Goal: Transaction & Acquisition: Purchase product/service

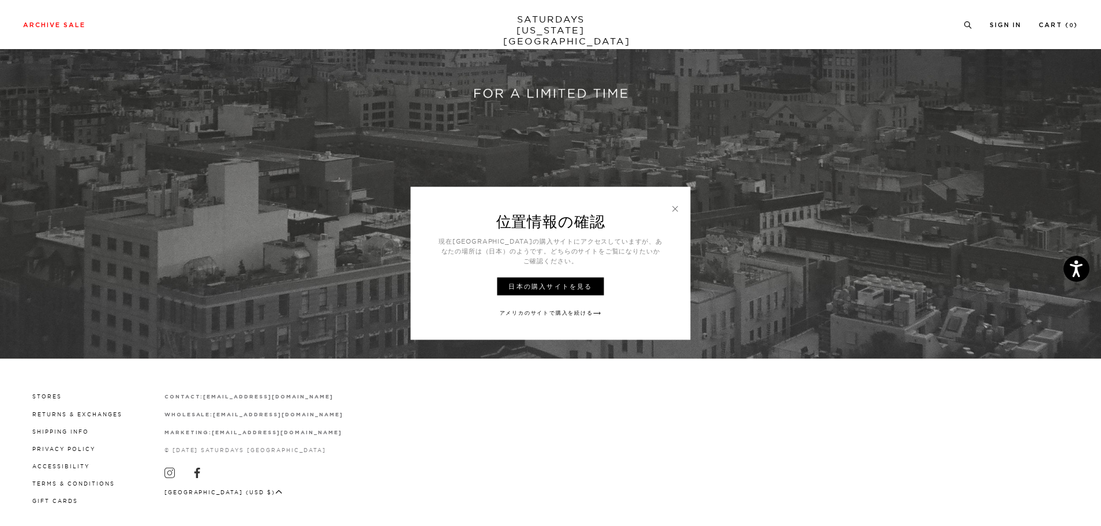
scroll to position [393, 0]
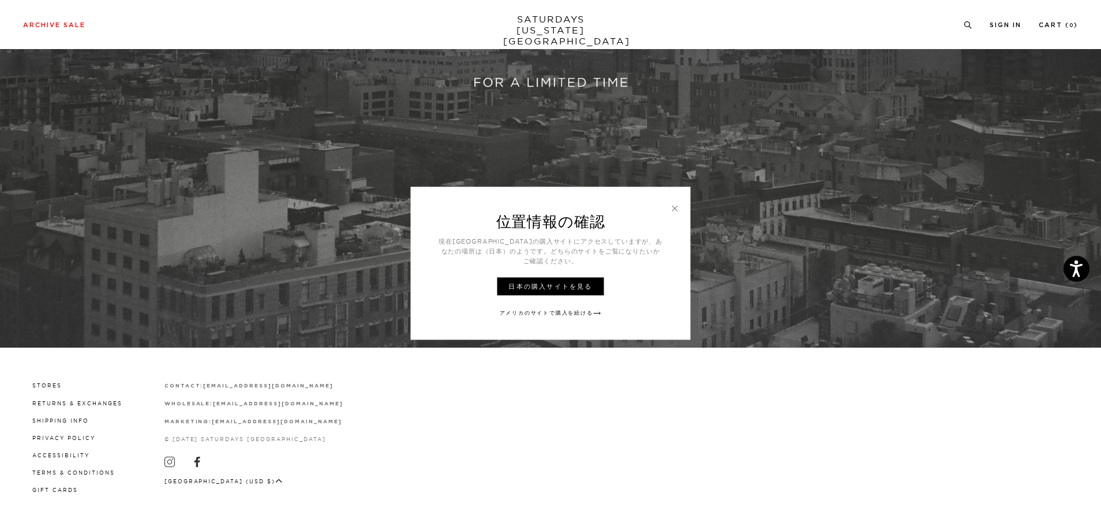
click at [674, 213] on link at bounding box center [675, 207] width 10 height 10
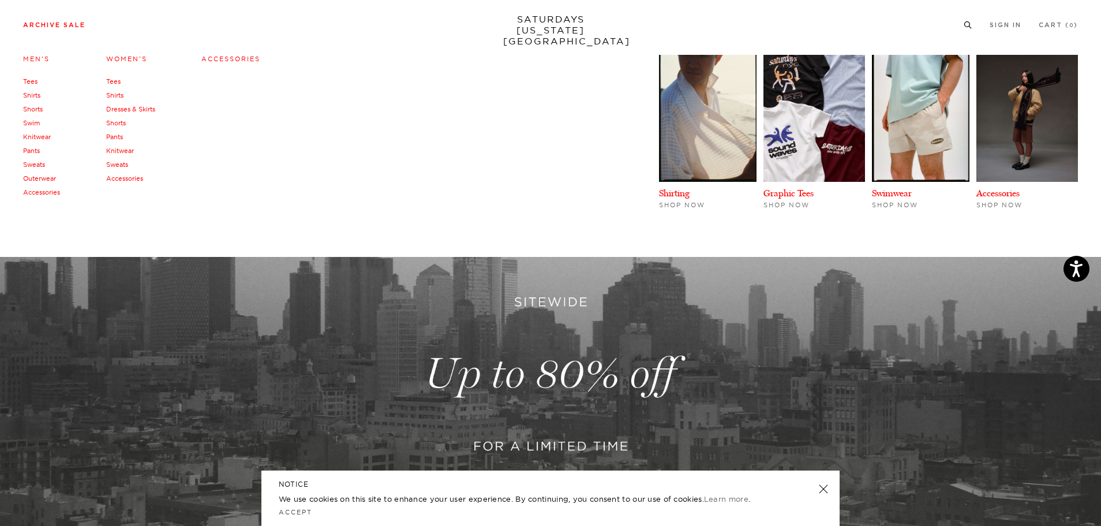
scroll to position [0, 0]
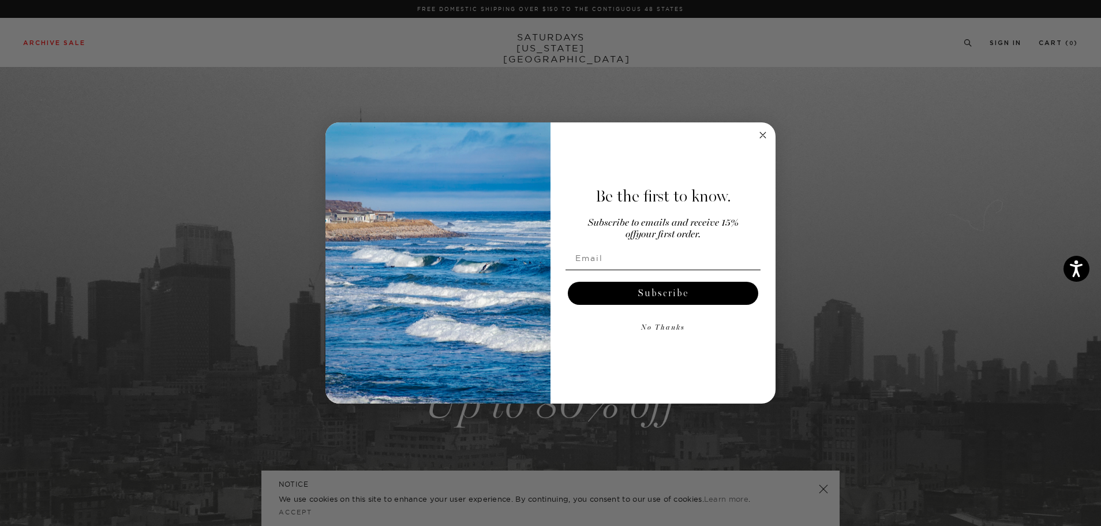
click at [763, 142] on div "Be the first to know. Subscribe to emails and receive 15% off your first order.…" at bounding box center [656, 263] width 213 height 258
click at [763, 138] on circle "Close dialog" at bounding box center [762, 134] width 13 height 13
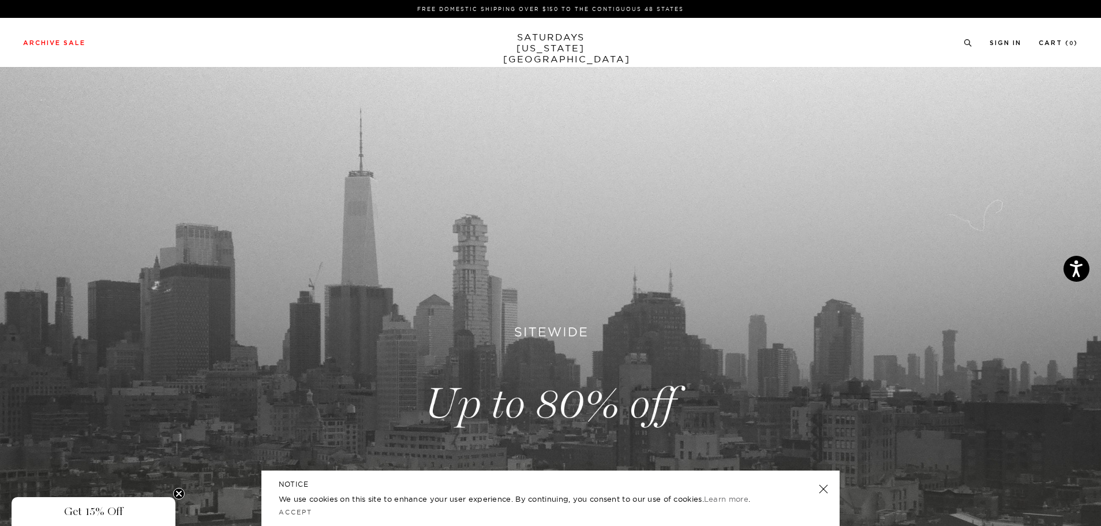
click at [544, 46] on link "SATURDAYS NEW YORK CITY" at bounding box center [550, 48] width 95 height 33
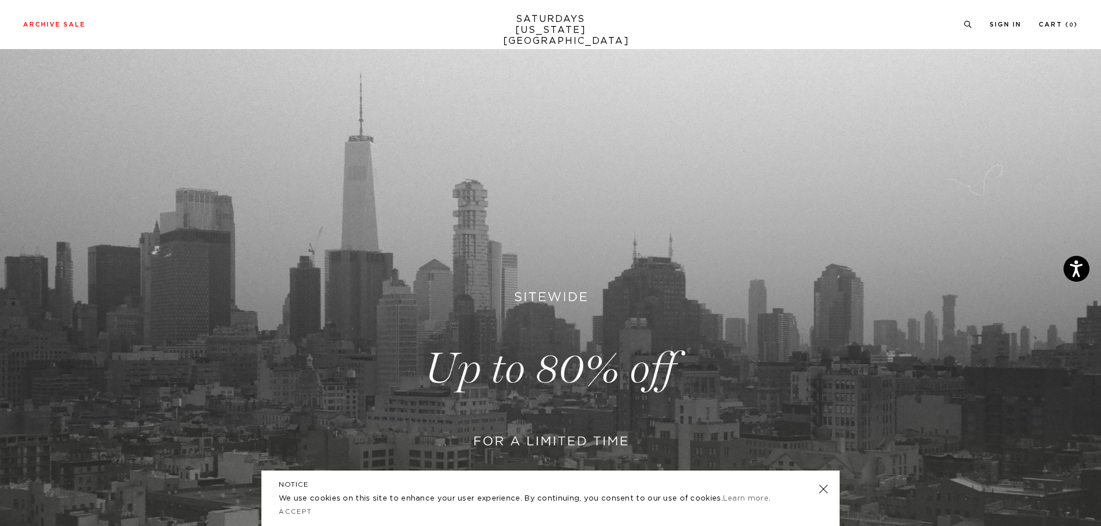
scroll to position [173, 0]
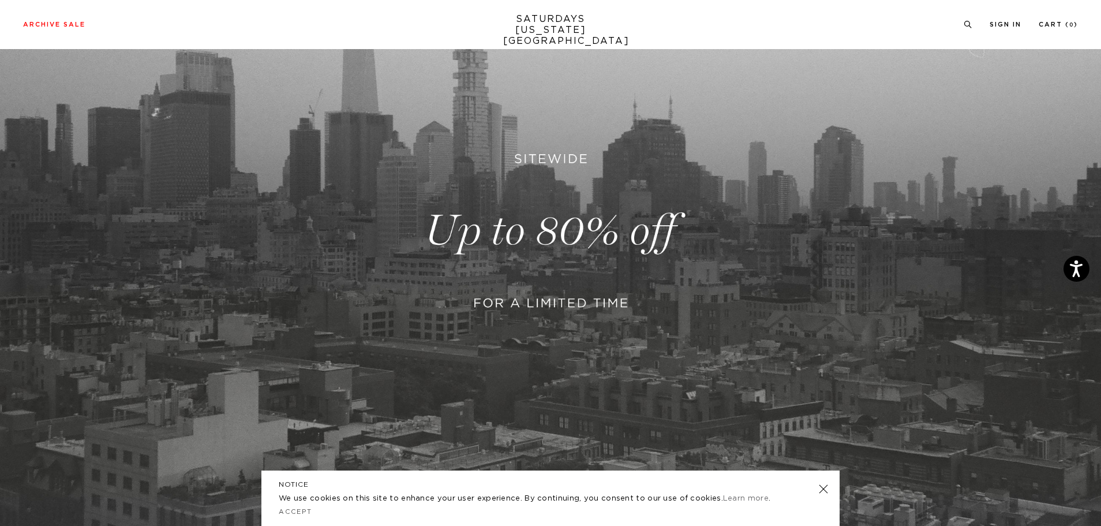
click at [441, 245] on link at bounding box center [550, 231] width 1101 height 674
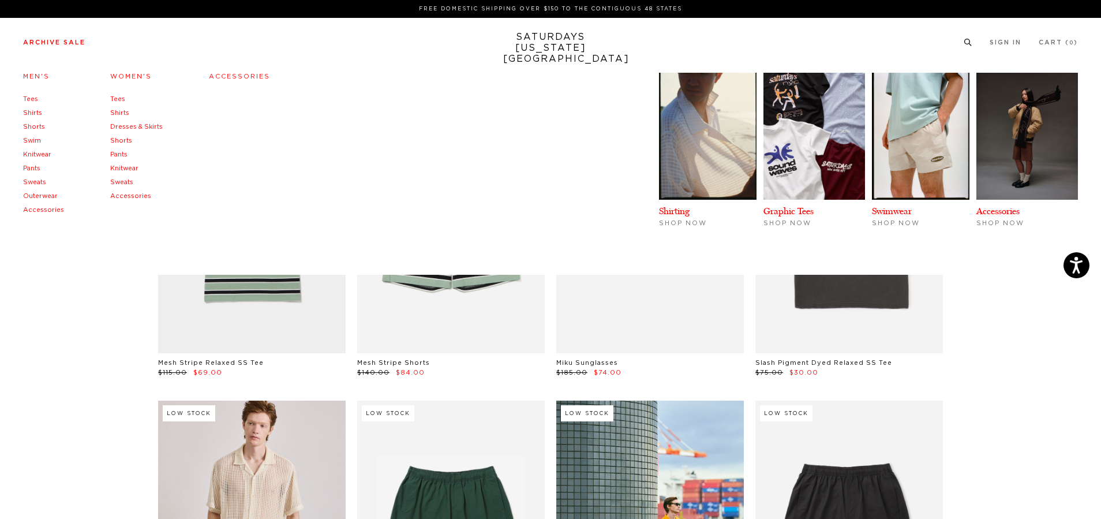
click at [112, 102] on link "Tees" at bounding box center [117, 99] width 15 height 6
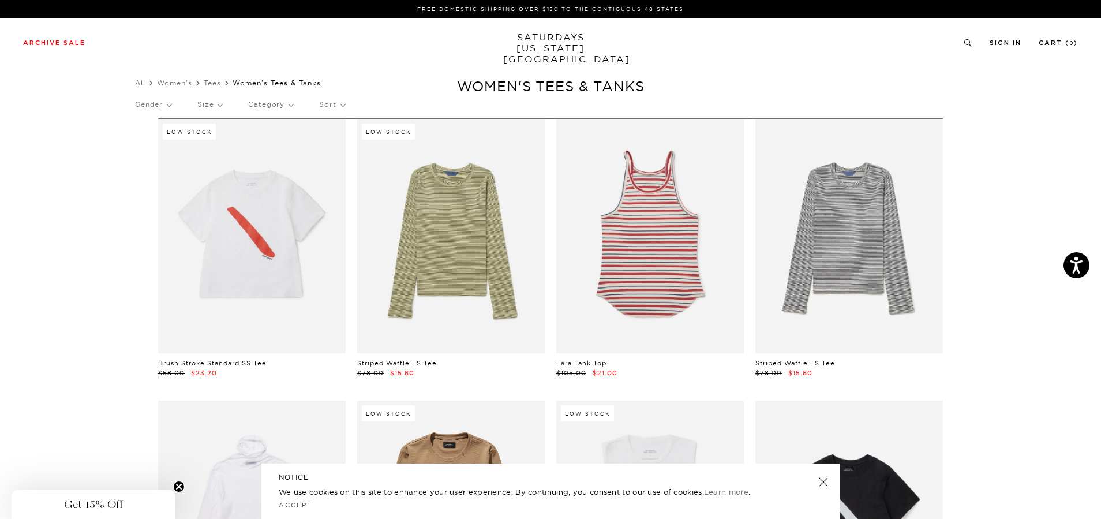
click at [547, 55] on div "Archive Sale Men's Tees Shirts Shorts Swim Knitwear Pants Sweats Women's" at bounding box center [550, 42] width 1101 height 49
